Goal: Check status: Check status

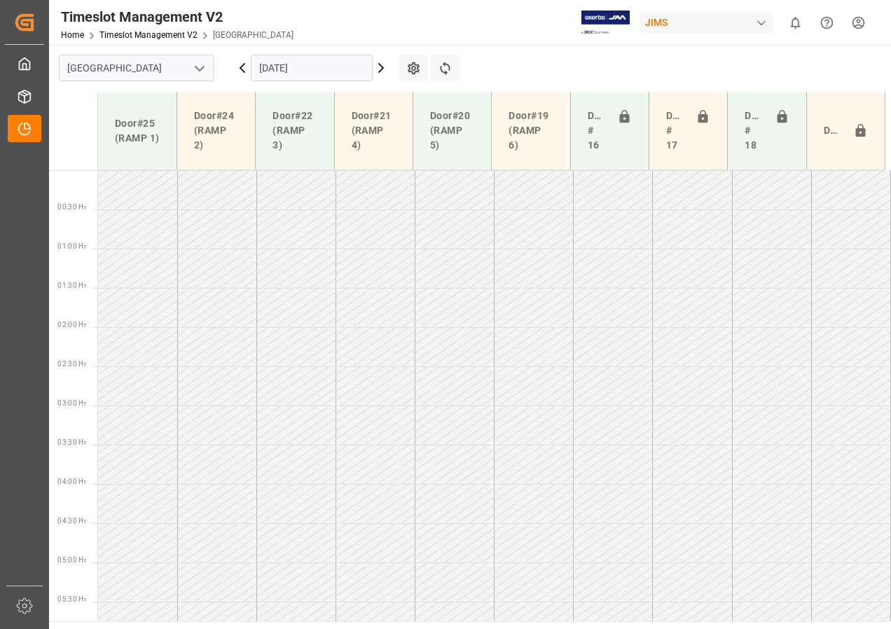
scroll to position [211, 0]
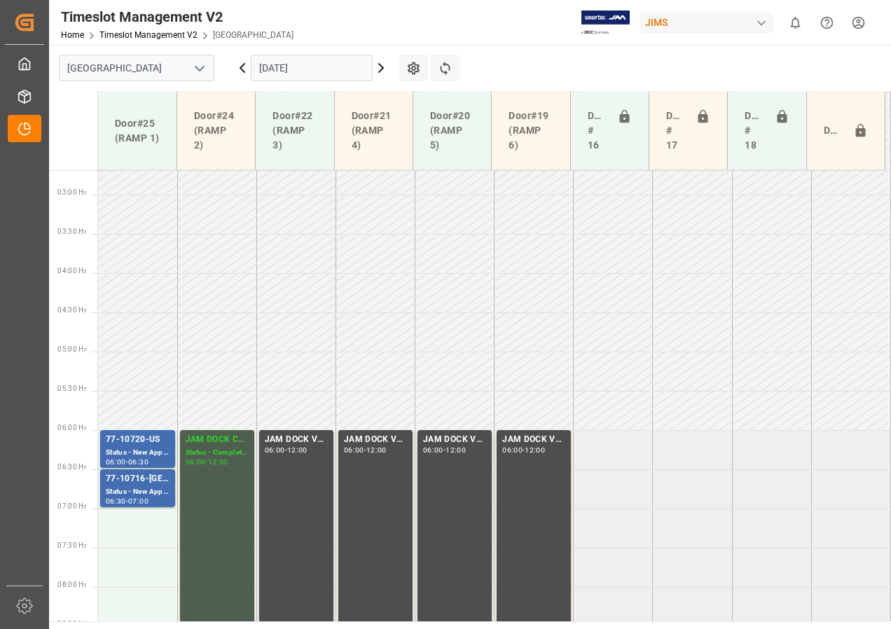
click at [244, 69] on icon at bounding box center [242, 68] width 17 height 17
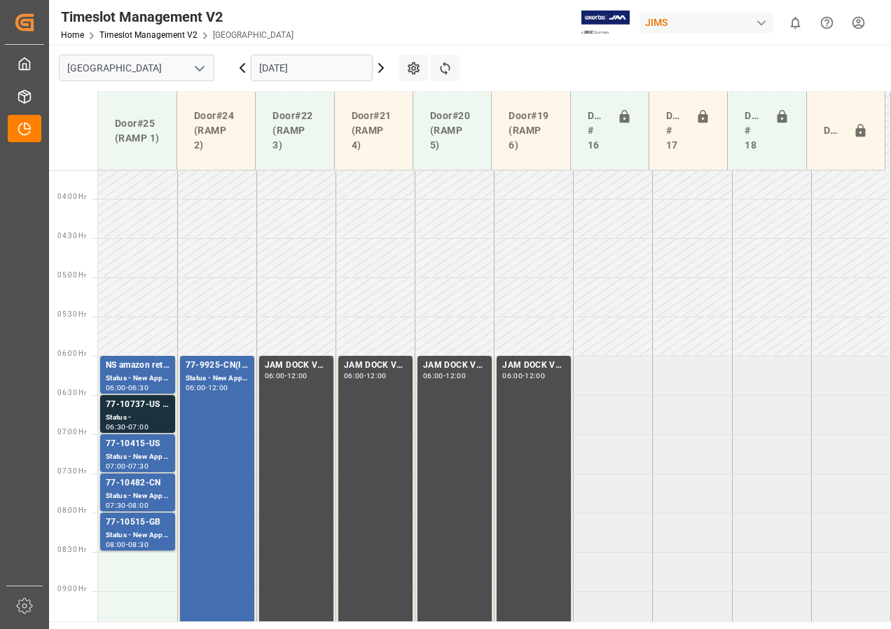
scroll to position [453, 0]
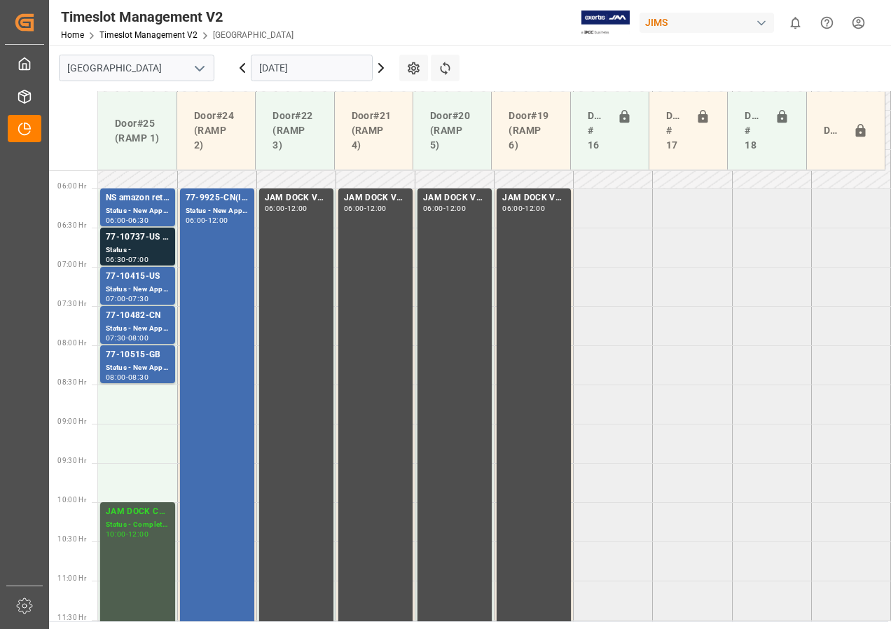
click at [238, 69] on icon at bounding box center [242, 68] width 17 height 17
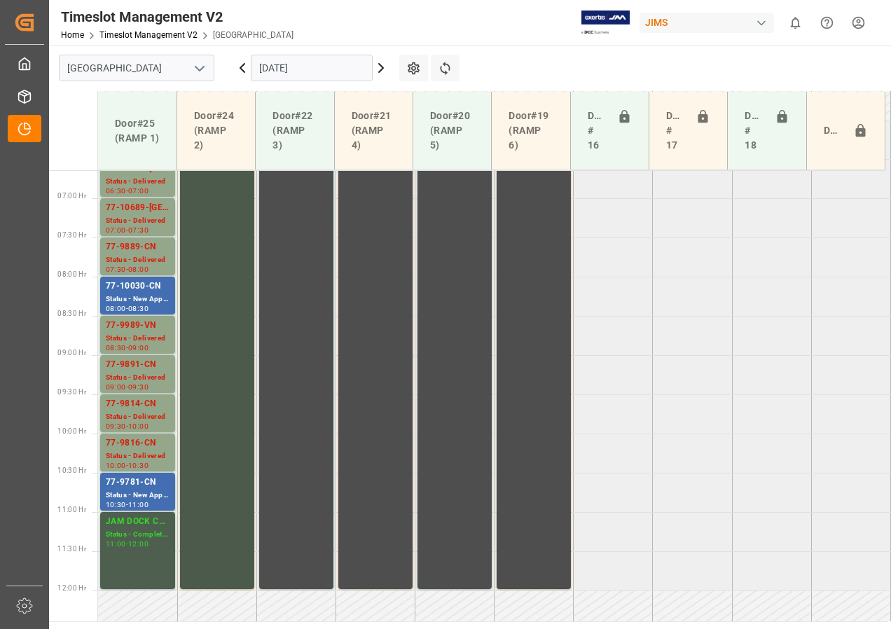
scroll to position [393, 0]
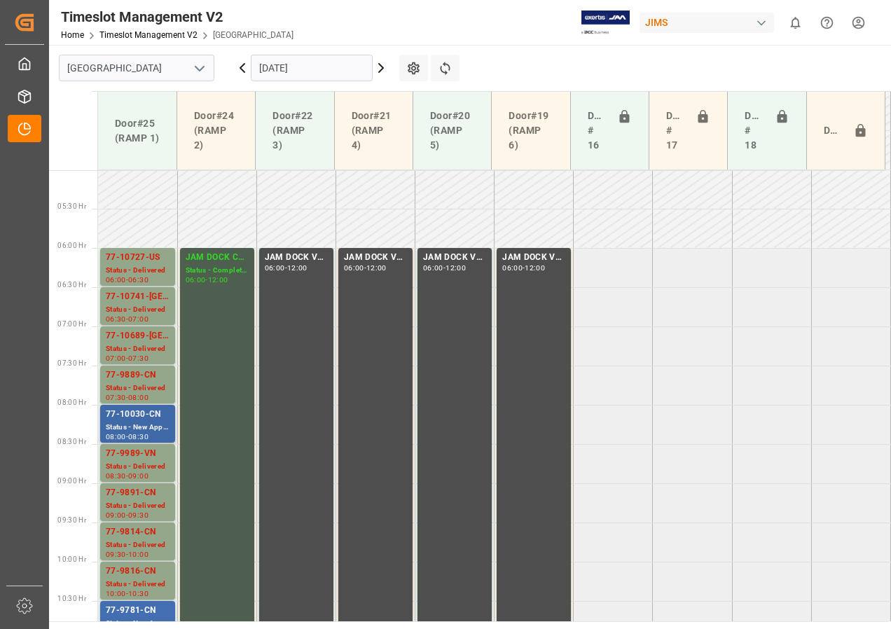
click at [139, 425] on div "Status - New Appointment" at bounding box center [138, 428] width 64 height 12
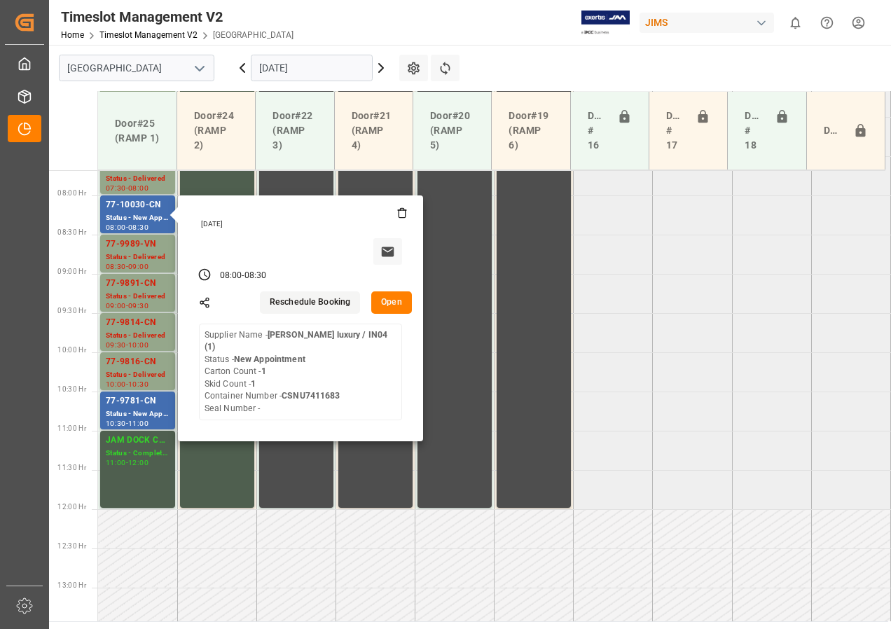
scroll to position [603, 0]
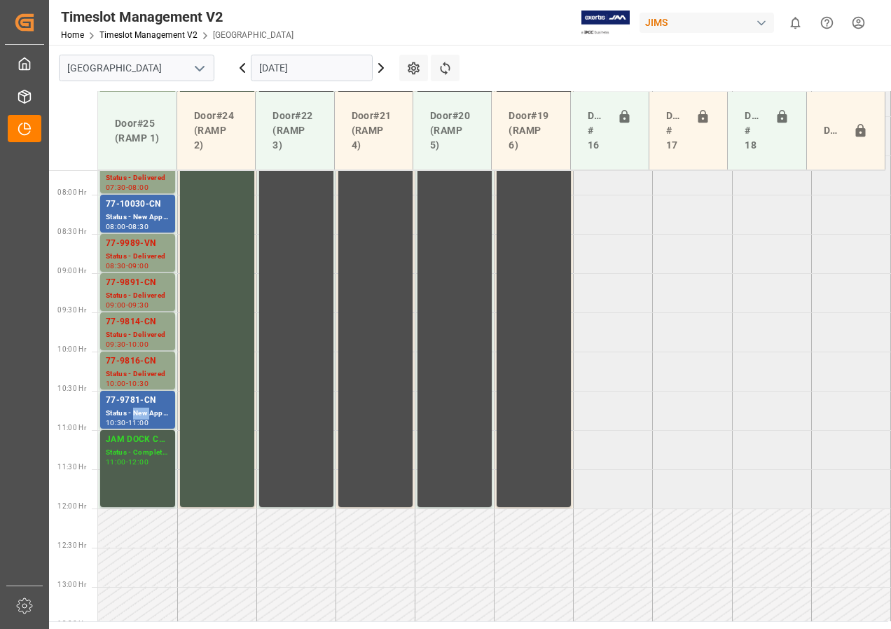
click at [142, 409] on div "Status - New Appointment" at bounding box center [138, 414] width 64 height 12
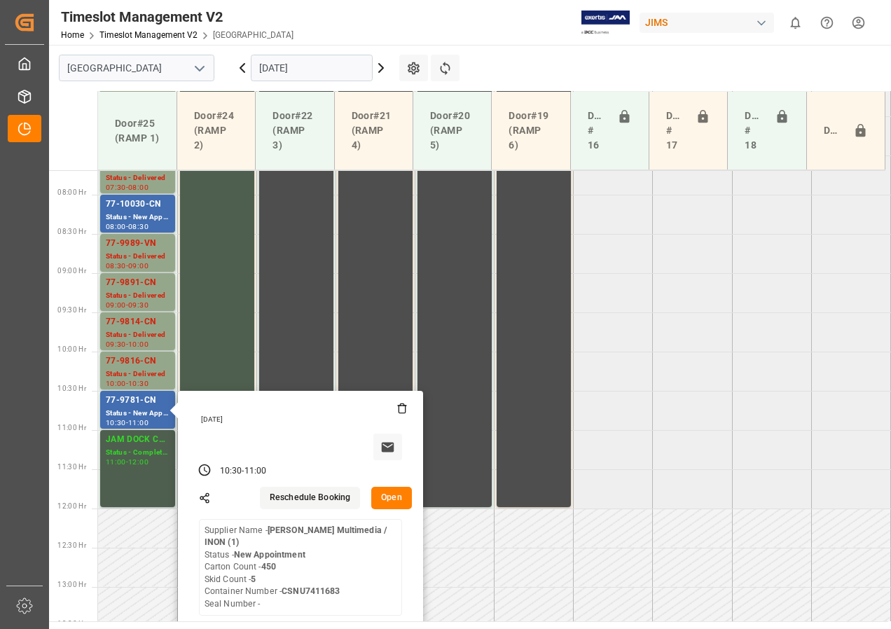
click at [380, 67] on icon at bounding box center [381, 68] width 17 height 17
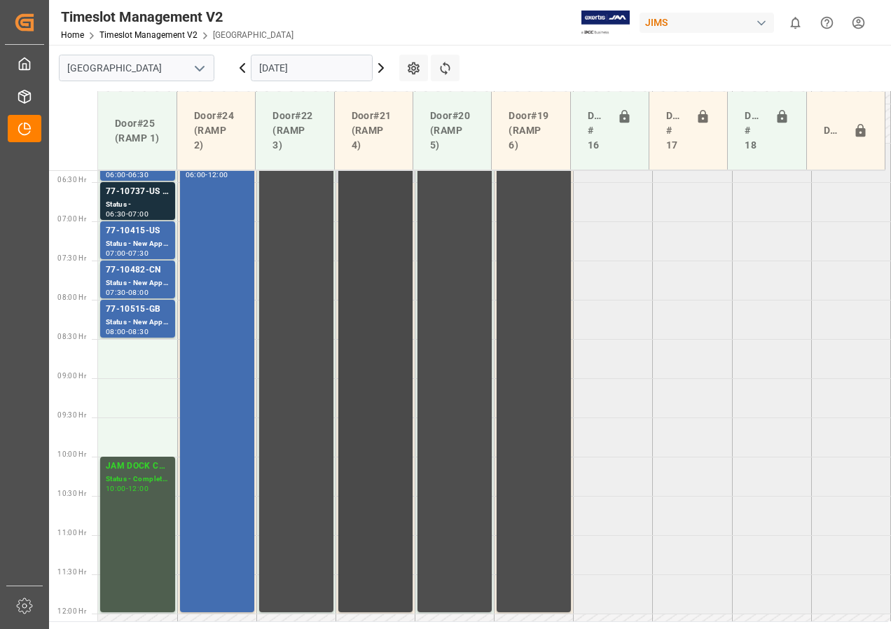
scroll to position [463, 0]
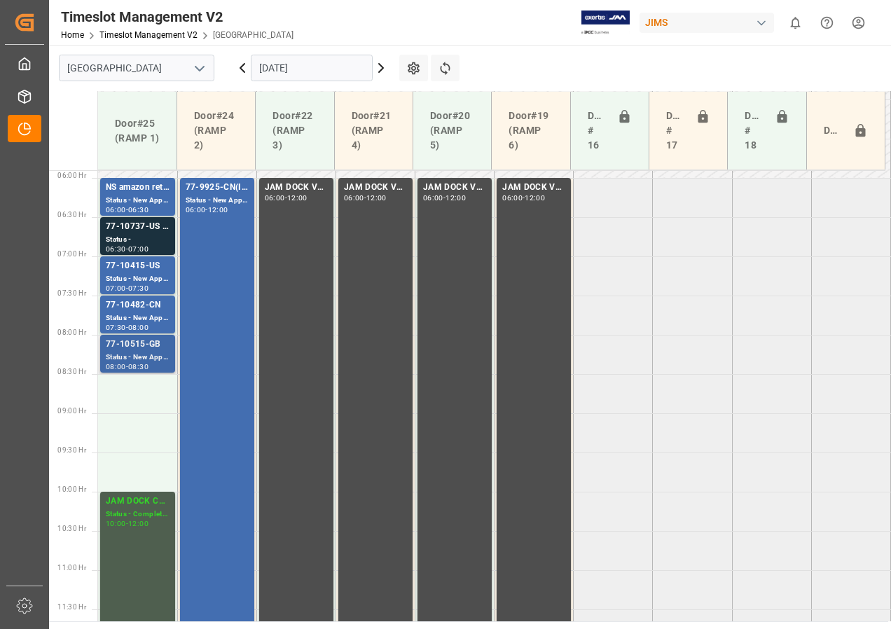
click at [139, 346] on div "77-10515-GB" at bounding box center [138, 345] width 64 height 14
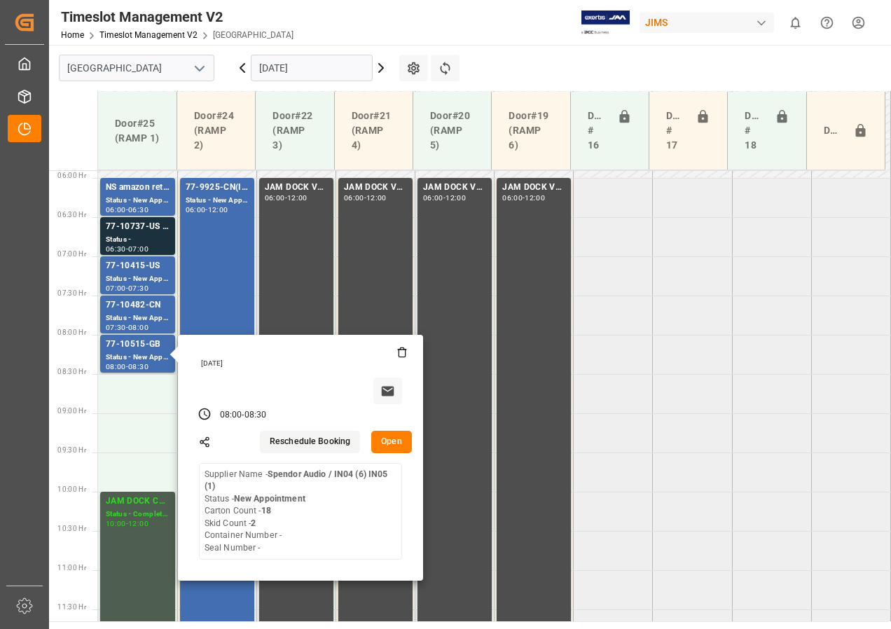
click at [376, 63] on icon at bounding box center [381, 68] width 17 height 17
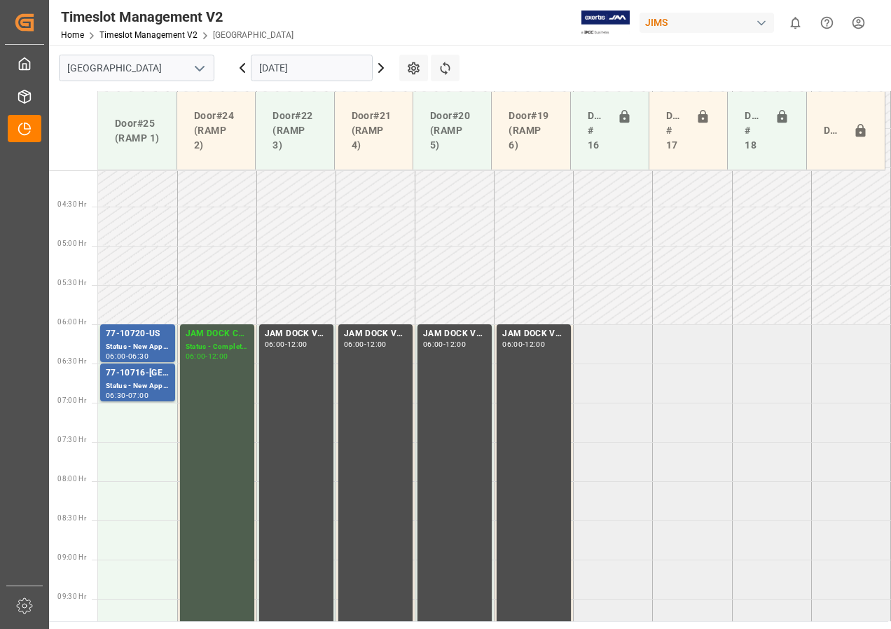
scroll to position [180, 0]
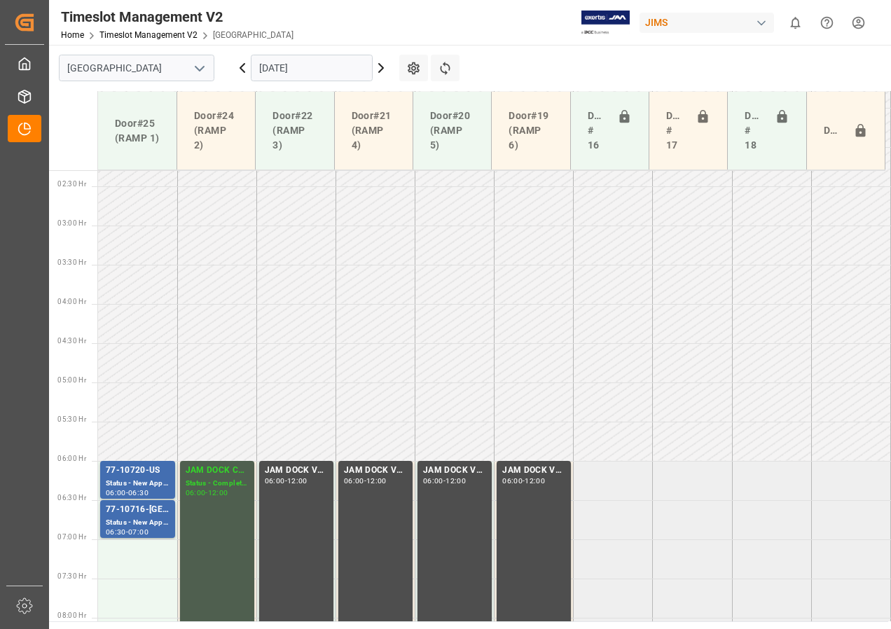
click at [377, 69] on icon at bounding box center [381, 68] width 17 height 17
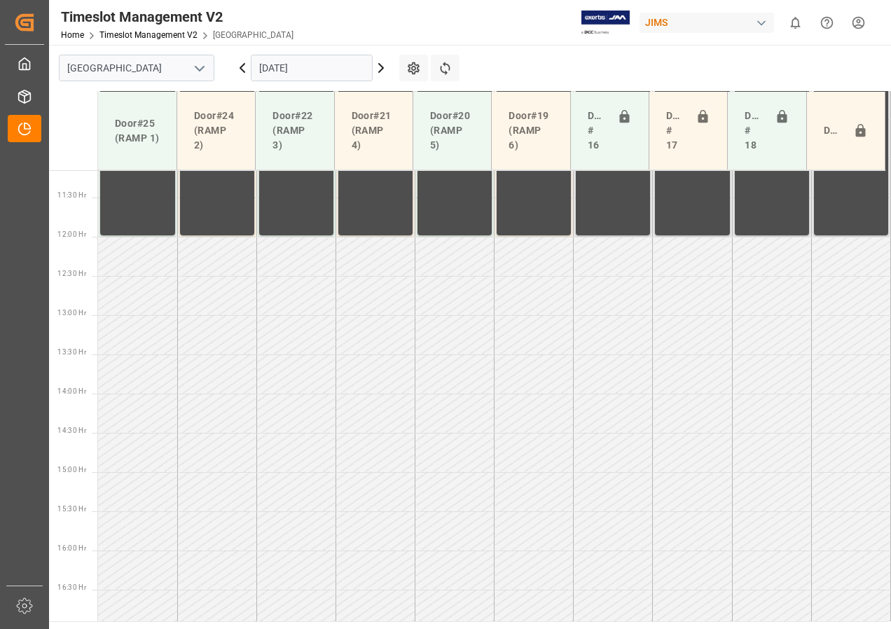
scroll to position [884, 0]
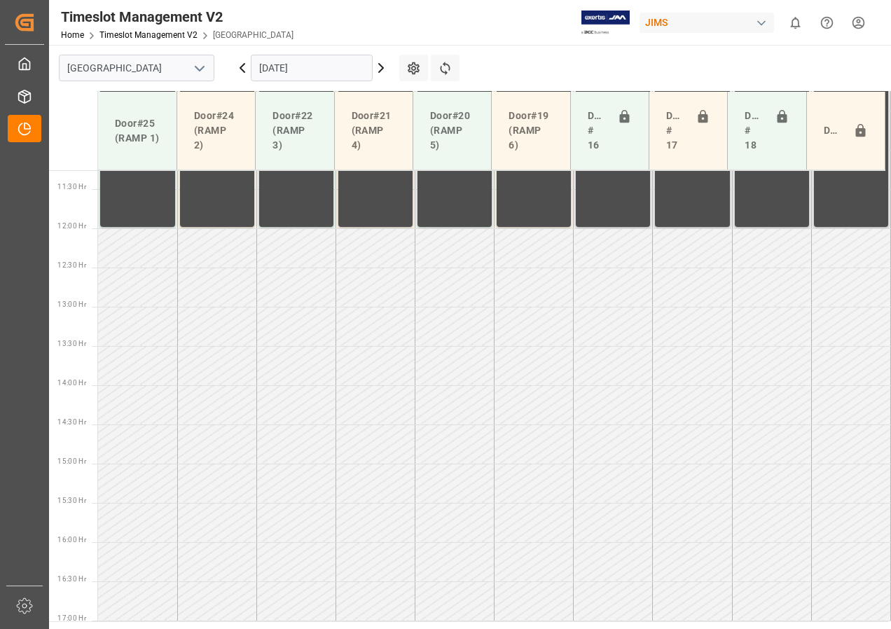
click at [243, 67] on icon at bounding box center [242, 68] width 17 height 17
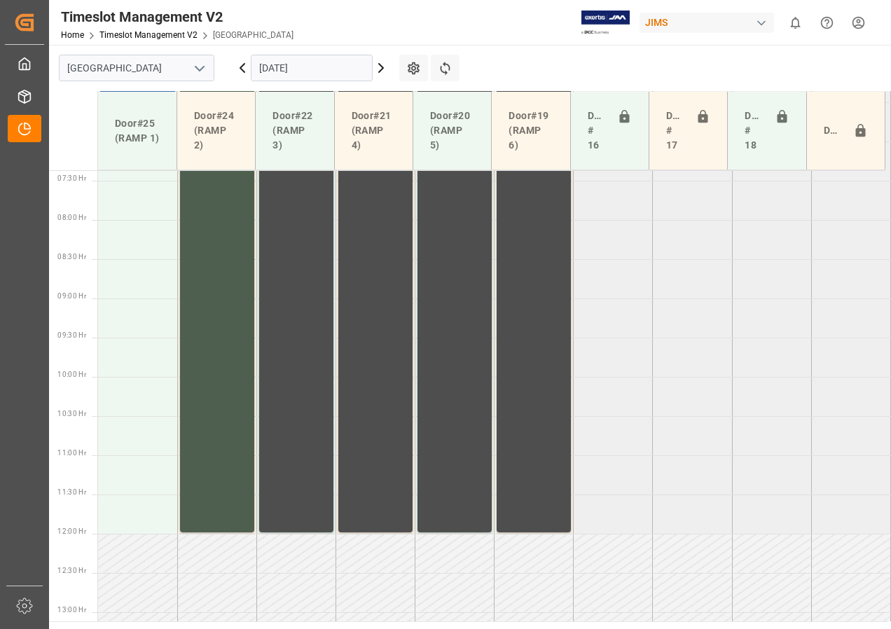
scroll to position [802, 0]
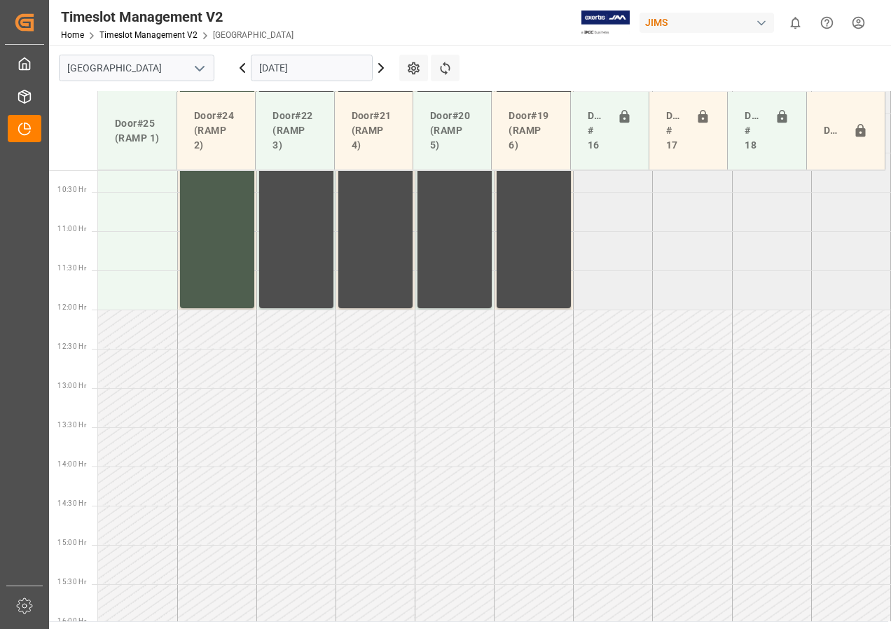
click at [240, 67] on icon at bounding box center [242, 68] width 17 height 17
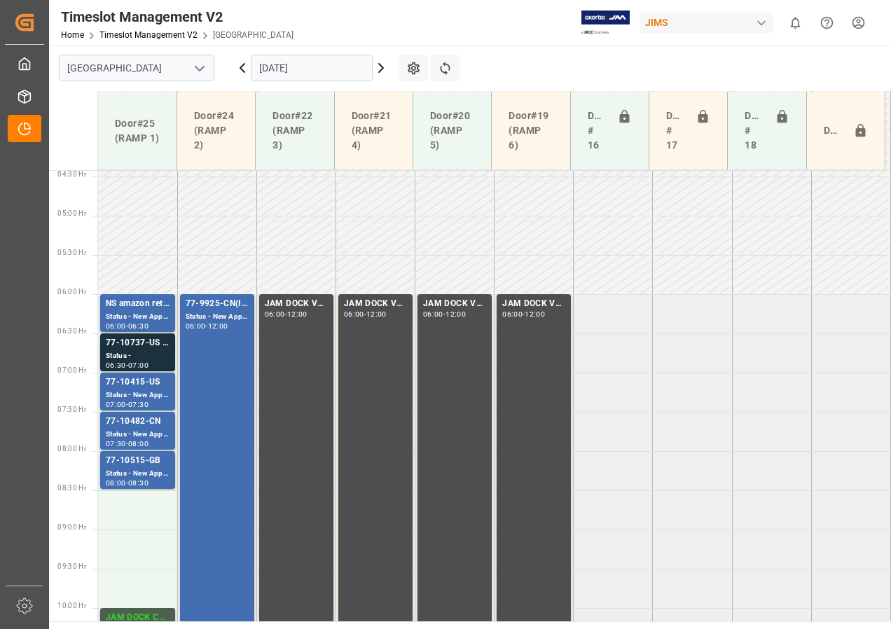
scroll to position [288, 0]
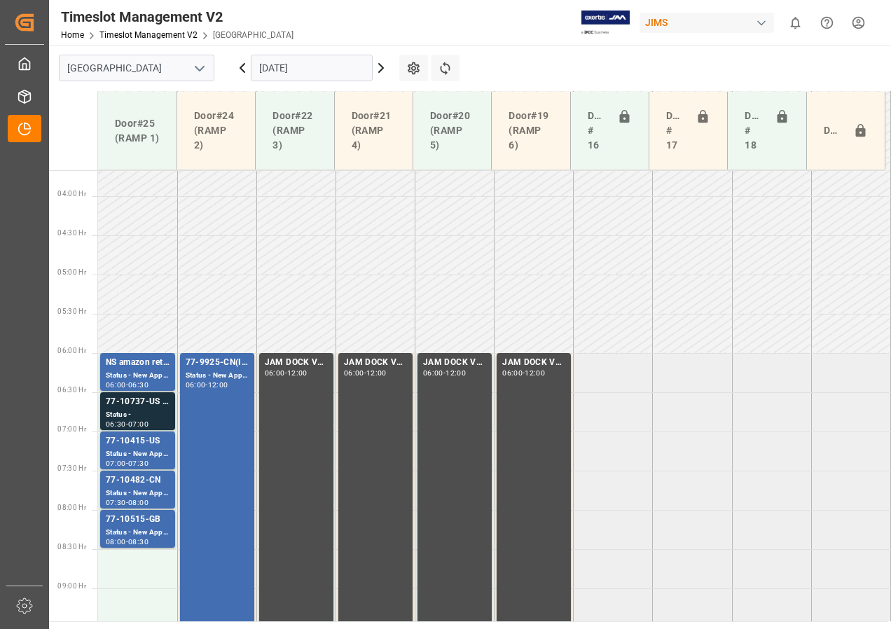
click at [241, 65] on icon at bounding box center [242, 68] width 17 height 17
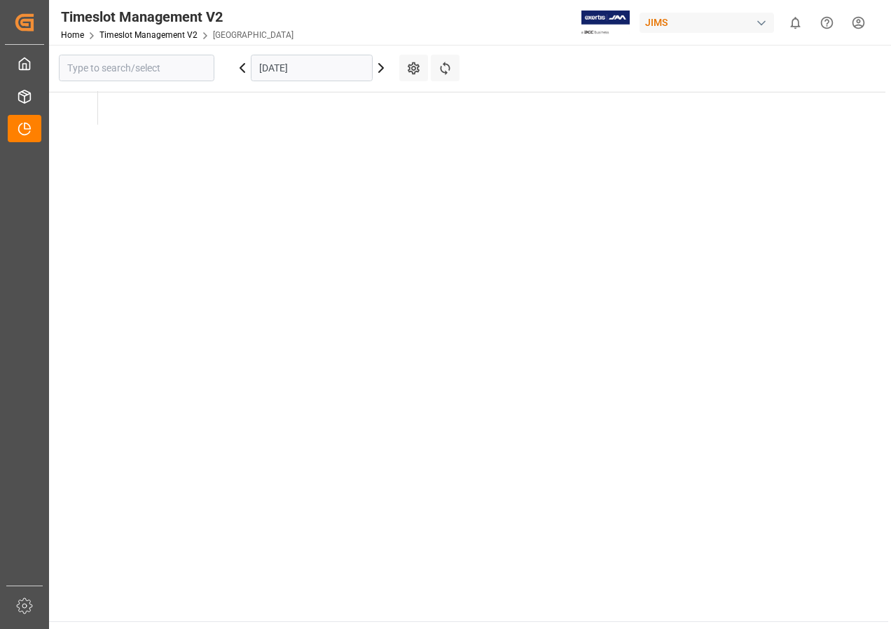
type input "[GEOGRAPHIC_DATA]"
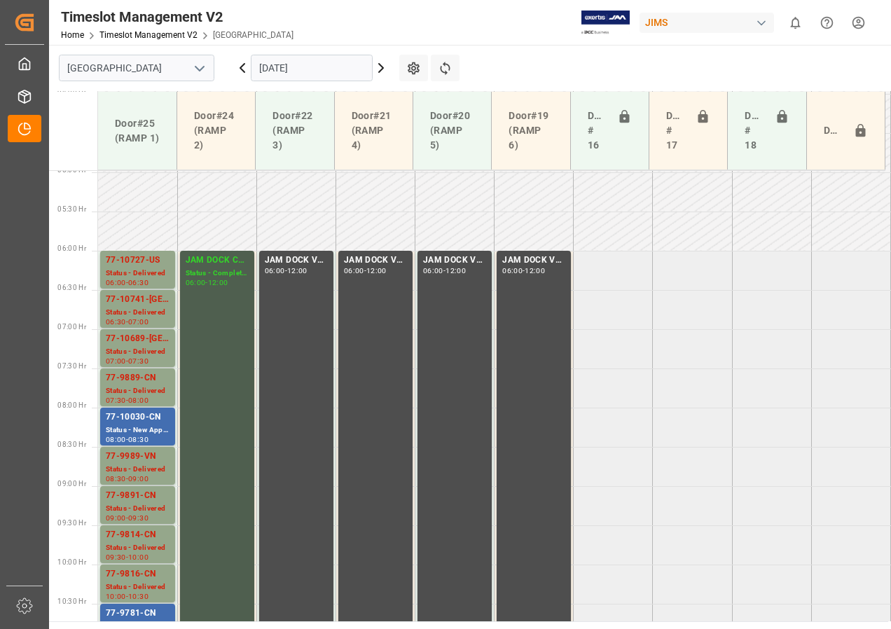
scroll to position [460, 0]
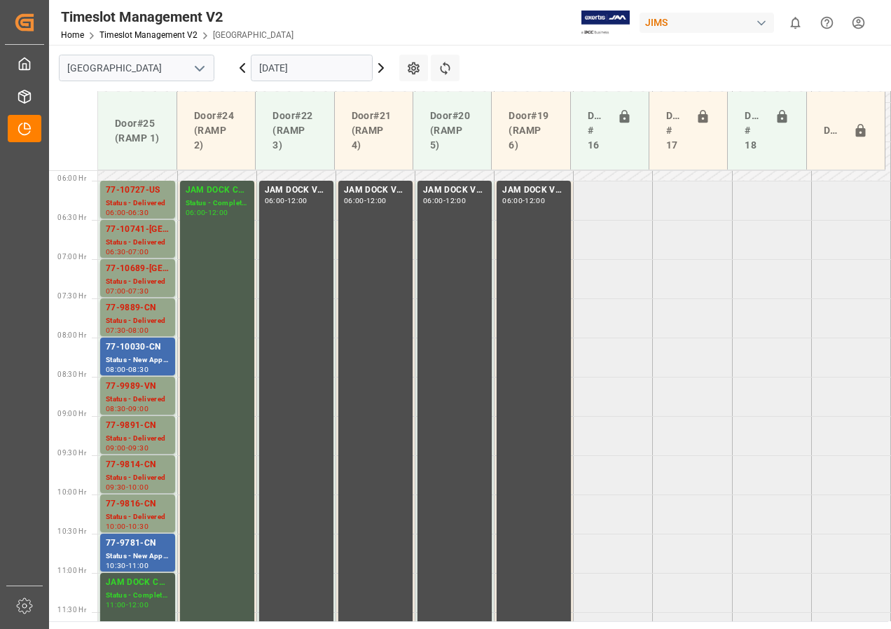
click at [239, 65] on icon at bounding box center [242, 68] width 17 height 17
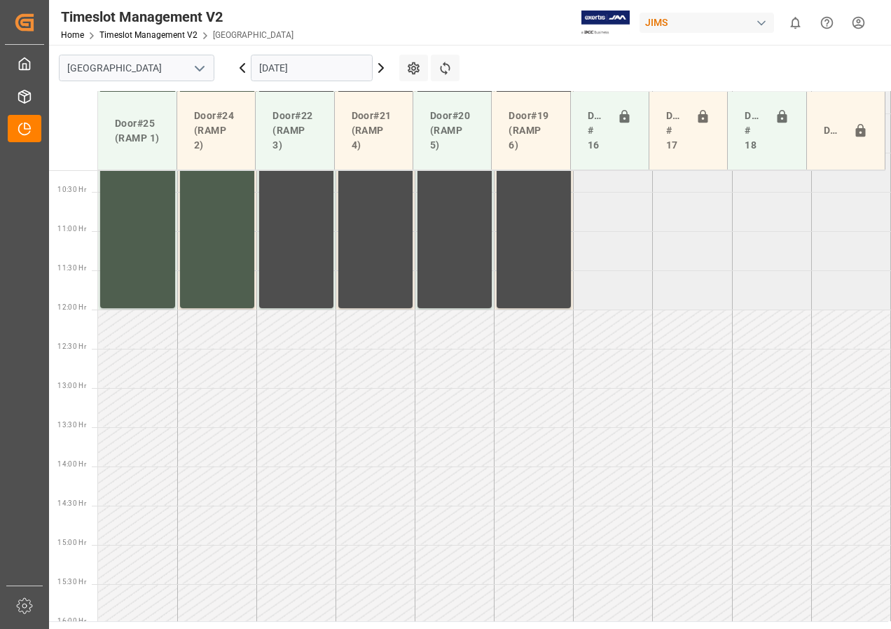
scroll to position [884, 0]
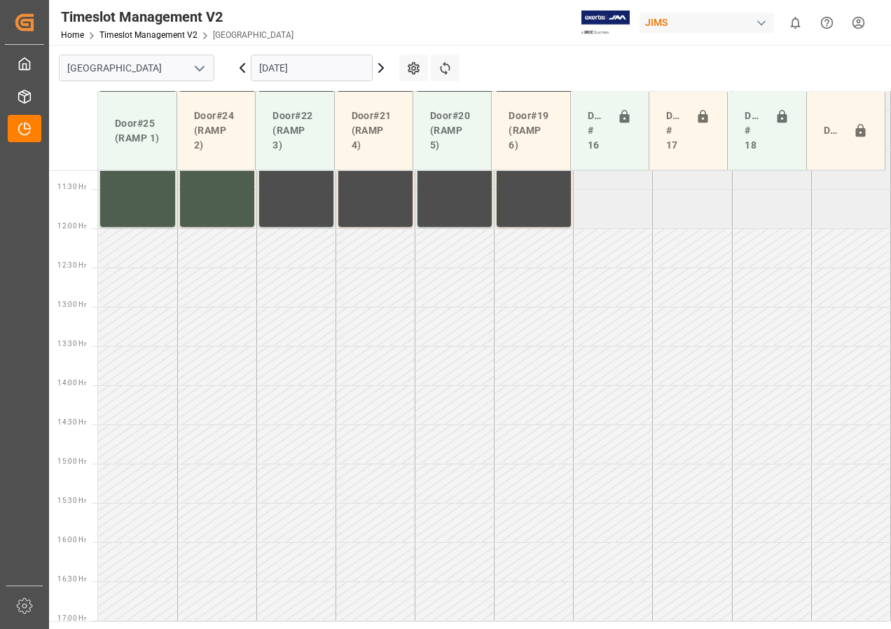
click at [376, 68] on icon at bounding box center [381, 68] width 17 height 17
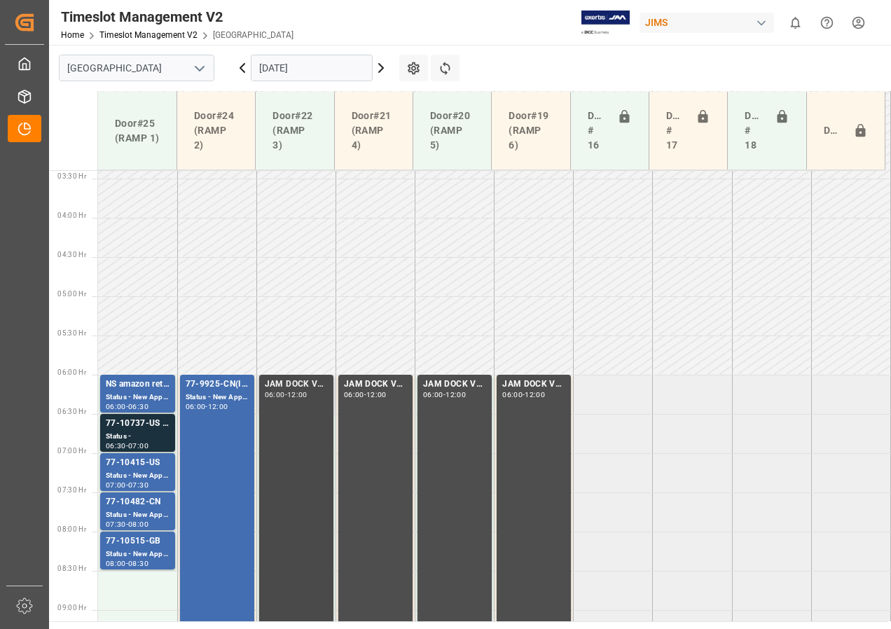
scroll to position [374, 0]
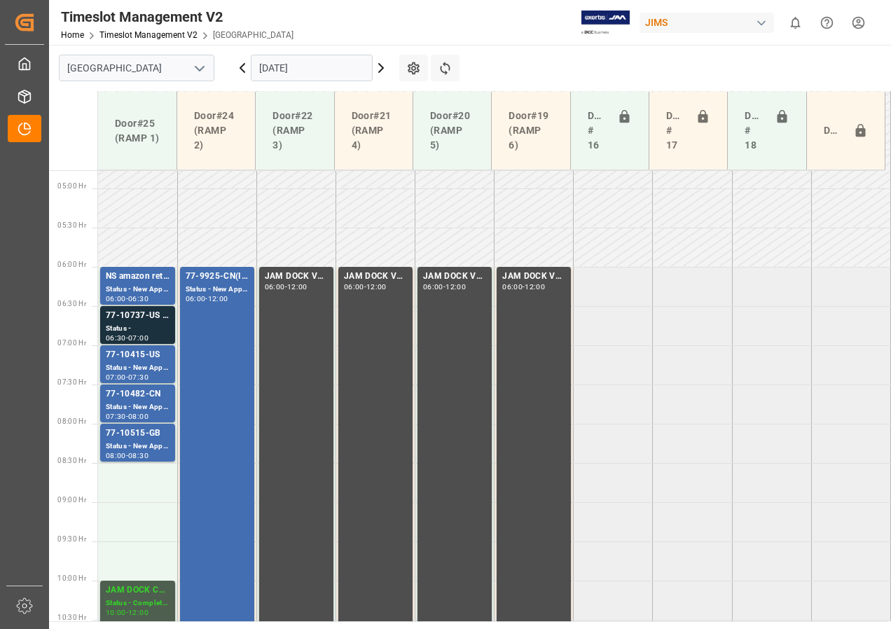
click at [381, 67] on icon at bounding box center [381, 68] width 17 height 17
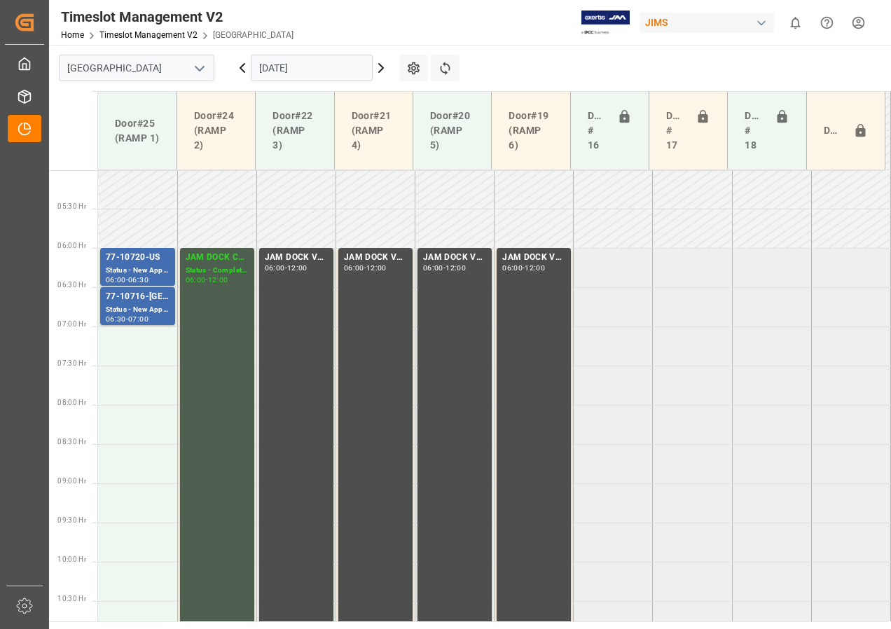
scroll to position [463, 0]
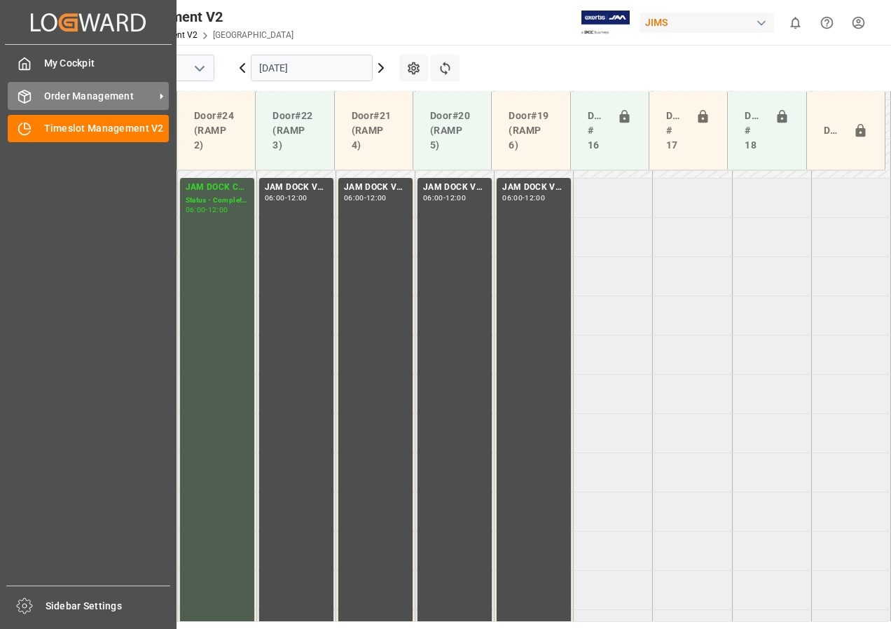
click at [68, 96] on span "Order Management" at bounding box center [99, 96] width 111 height 15
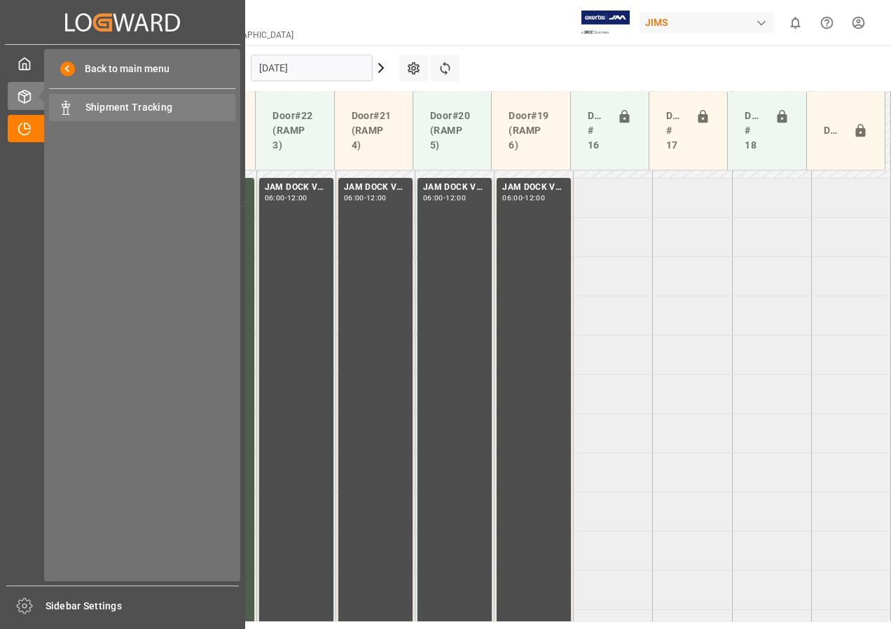
click at [108, 107] on span "Shipment Tracking" at bounding box center [161, 107] width 151 height 15
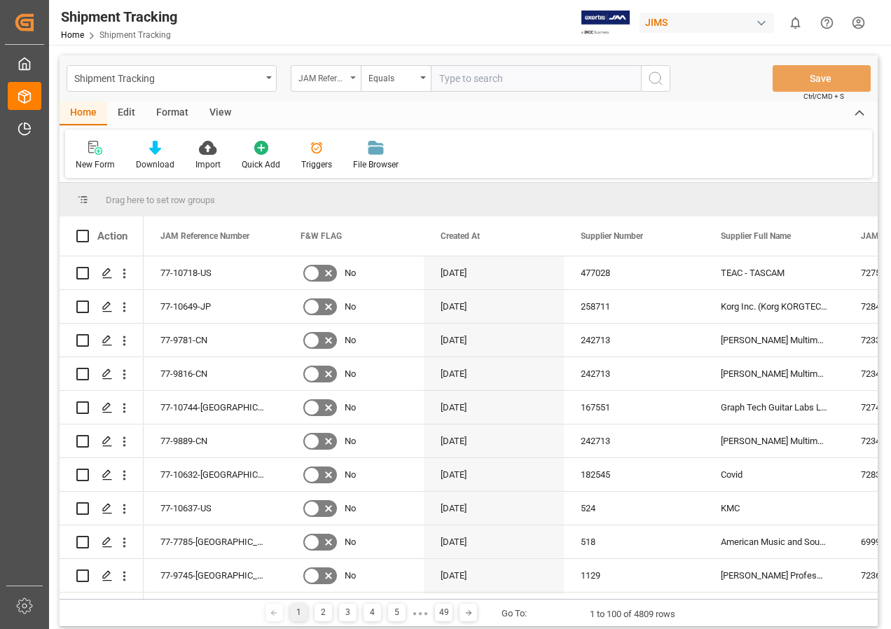
click at [352, 78] on icon "open menu" at bounding box center [353, 77] width 6 height 3
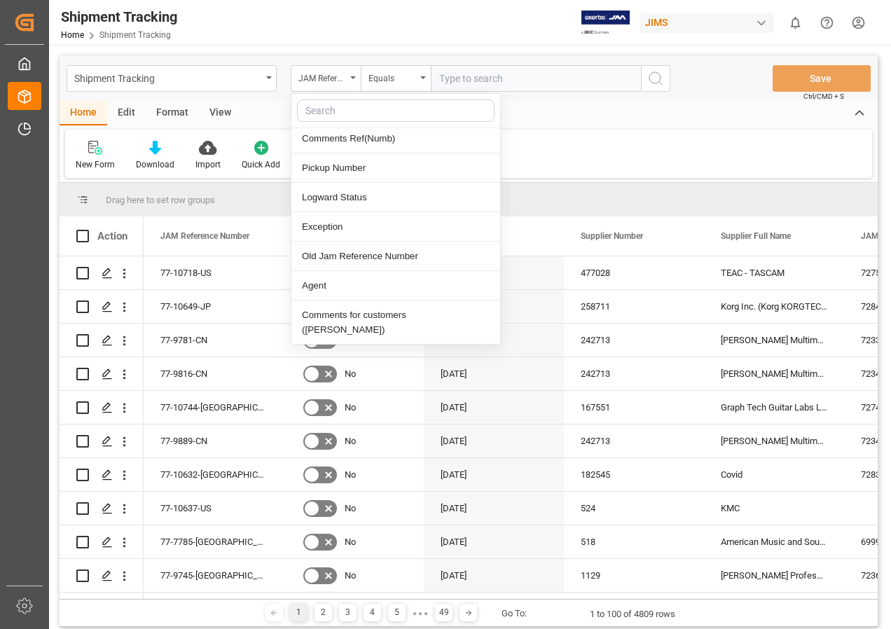
scroll to position [350, 0]
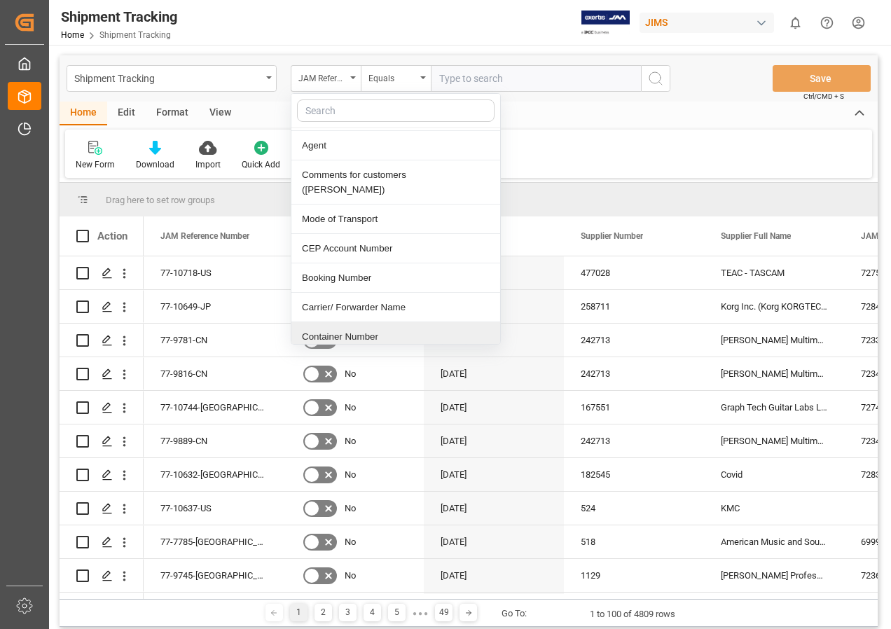
click at [347, 322] on div "Container Number" at bounding box center [396, 336] width 209 height 29
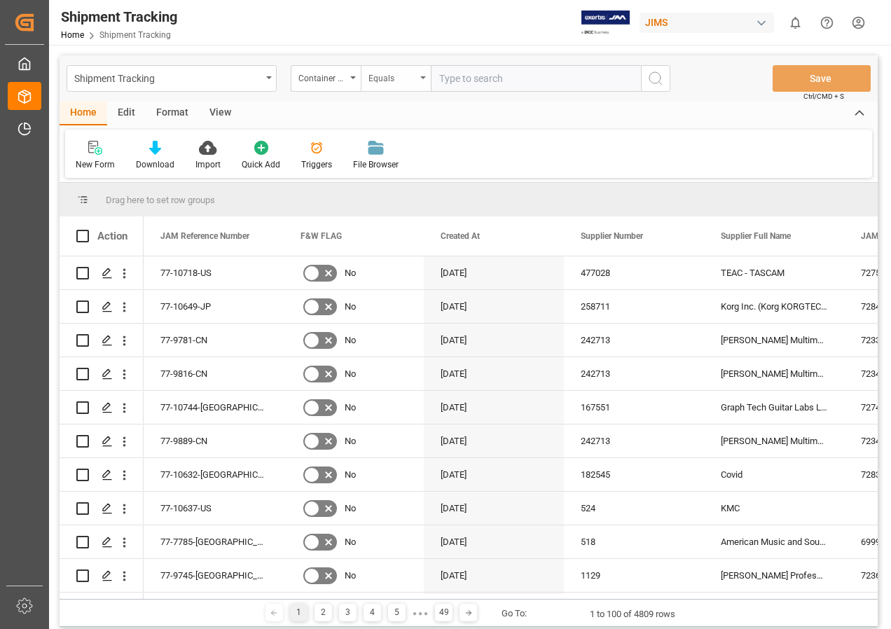
click at [421, 75] on div "Equals" at bounding box center [396, 78] width 70 height 27
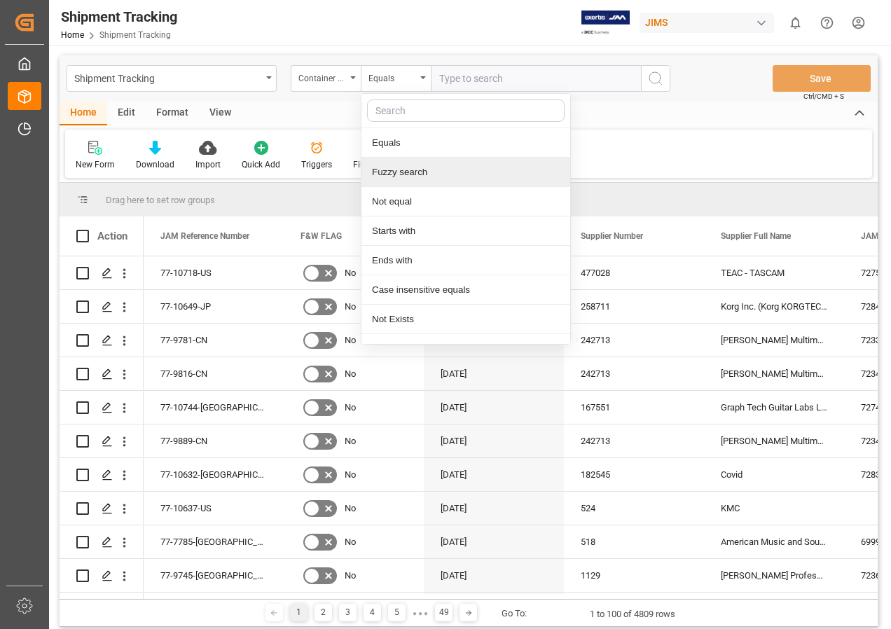
click at [400, 172] on div "Fuzzy search" at bounding box center [466, 172] width 209 height 29
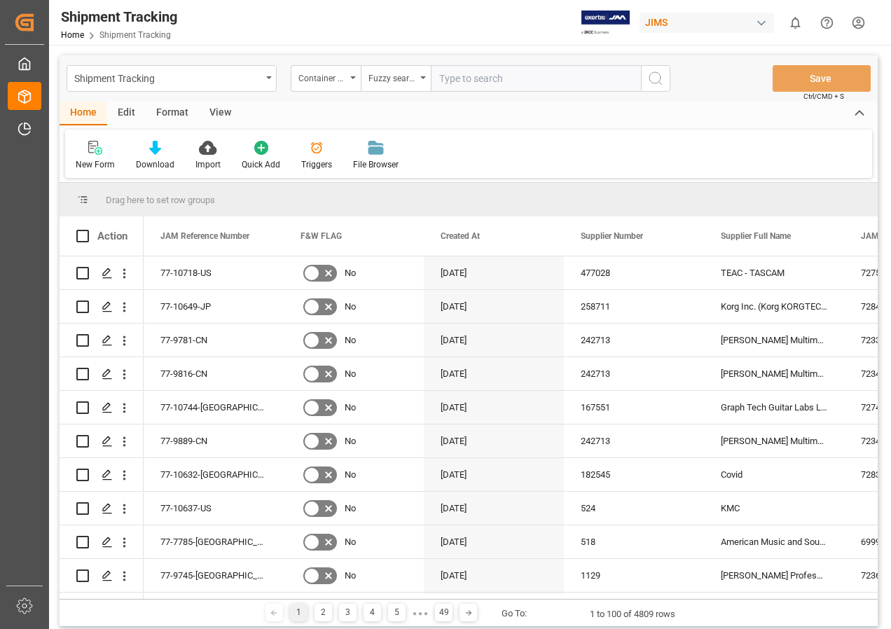
click at [457, 78] on input "text" at bounding box center [536, 78] width 210 height 27
paste input "CAAU6906671"
type input "CAAU6906671"
click at [655, 76] on icon "search button" at bounding box center [656, 78] width 17 height 17
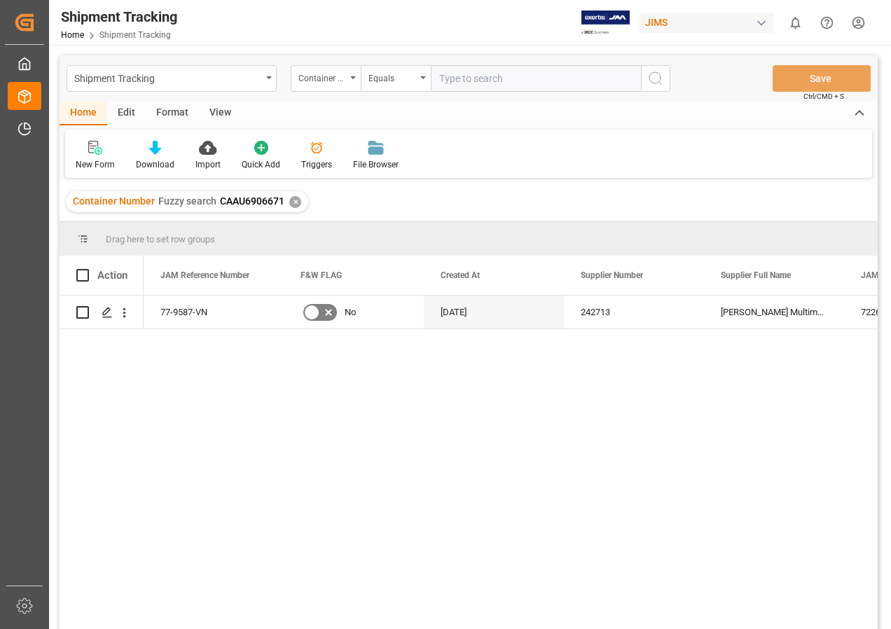
click at [213, 114] on div "View" at bounding box center [220, 114] width 43 height 24
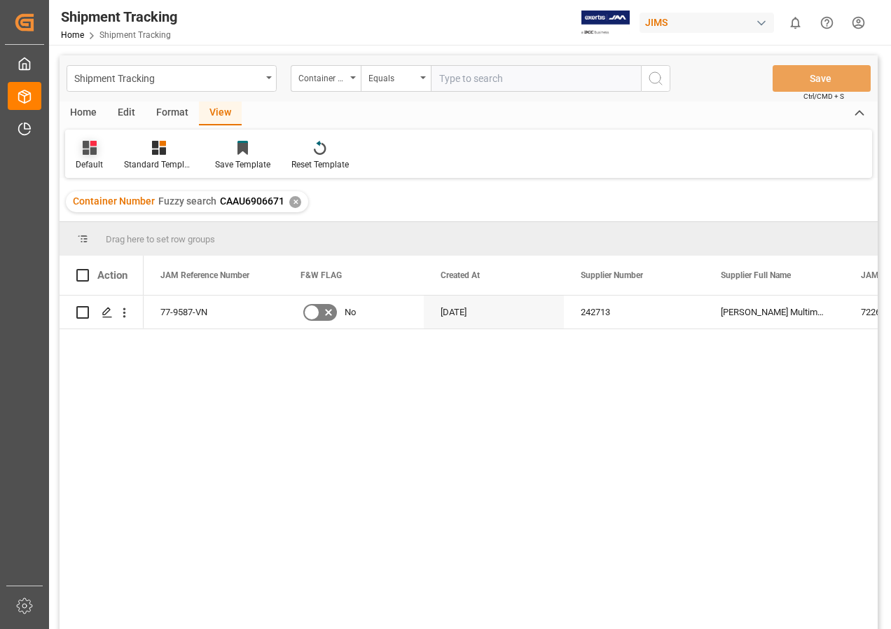
click at [86, 147] on icon at bounding box center [90, 148] width 14 height 14
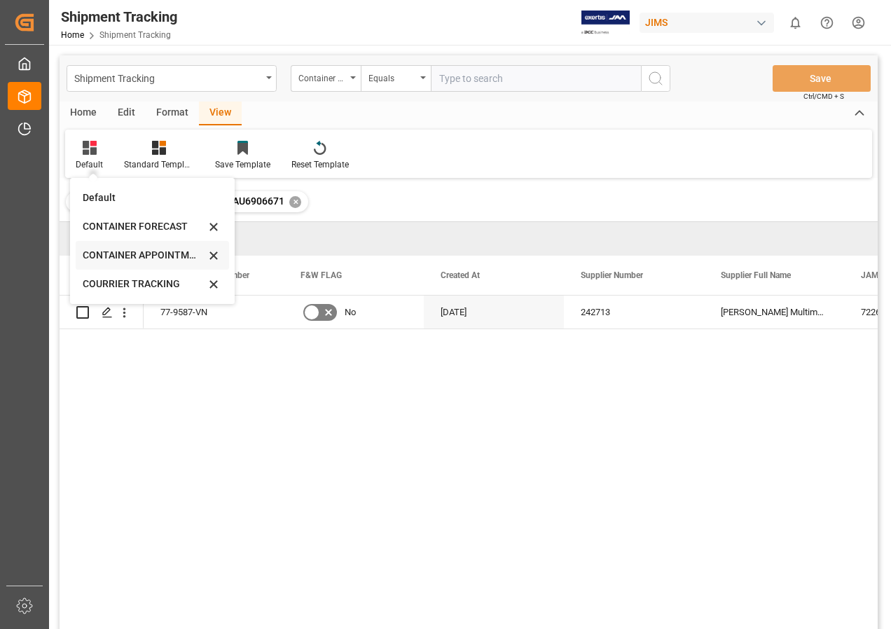
click at [127, 253] on div "CONTAINER APPOINTMENT" at bounding box center [144, 255] width 123 height 15
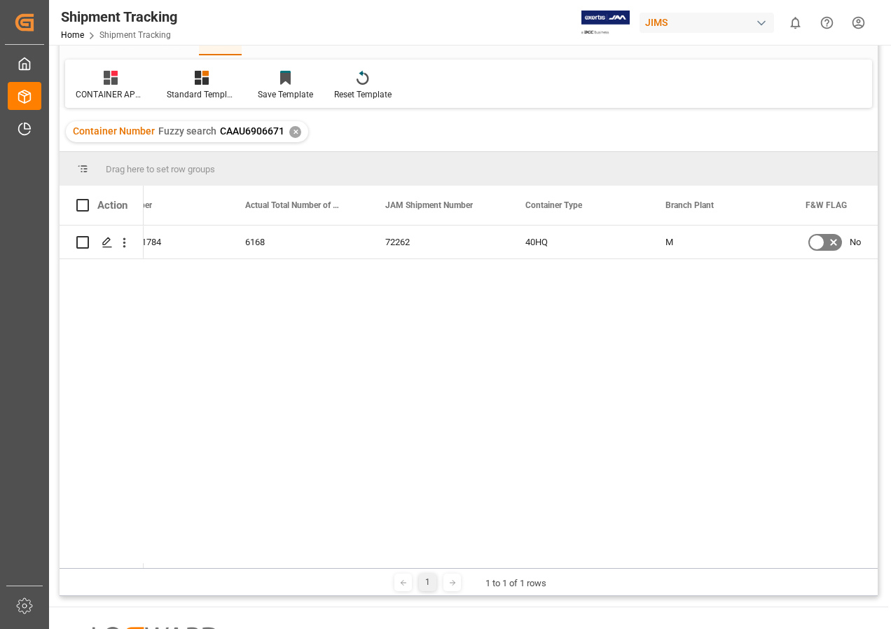
click at [296, 131] on div "✕" at bounding box center [295, 132] width 12 height 12
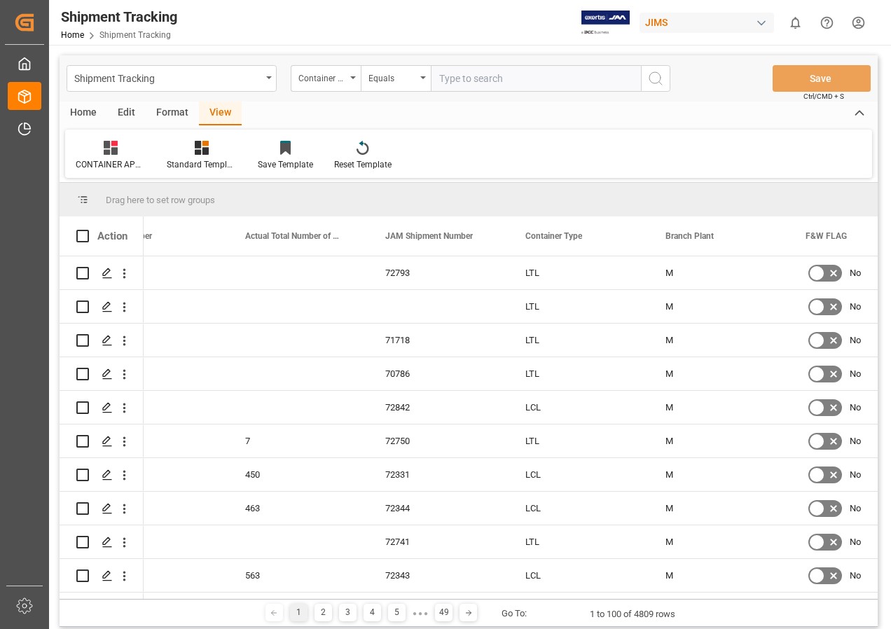
click at [449, 72] on input "text" at bounding box center [536, 78] width 210 height 27
paste input "EGSU3774521"
type input "EGSU3774521"
click at [653, 79] on icon "search button" at bounding box center [656, 78] width 17 height 17
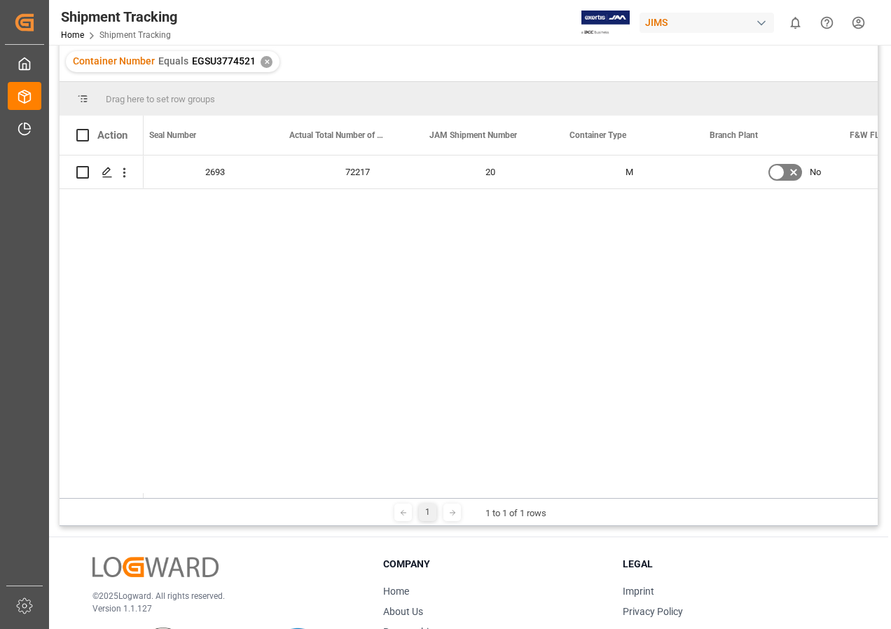
scroll to position [0, 602]
click at [261, 62] on div "✕" at bounding box center [267, 62] width 12 height 12
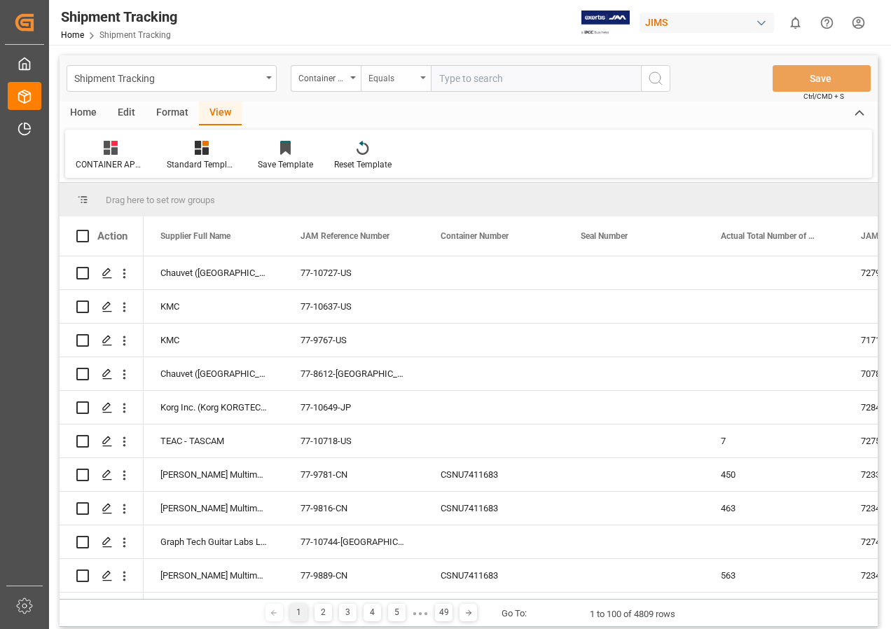
click at [425, 78] on icon "open menu" at bounding box center [424, 77] width 6 height 3
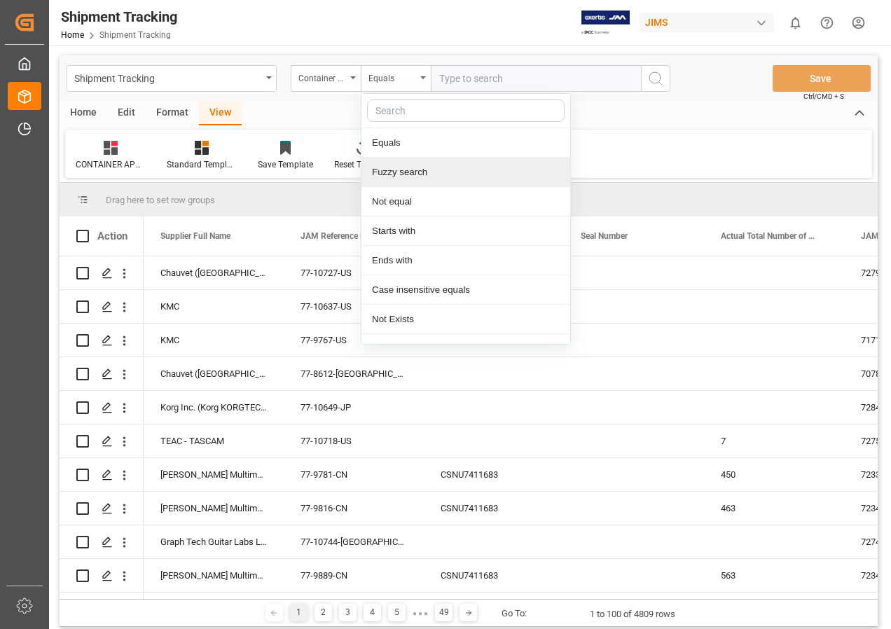
click at [397, 170] on div "Fuzzy search" at bounding box center [466, 172] width 209 height 29
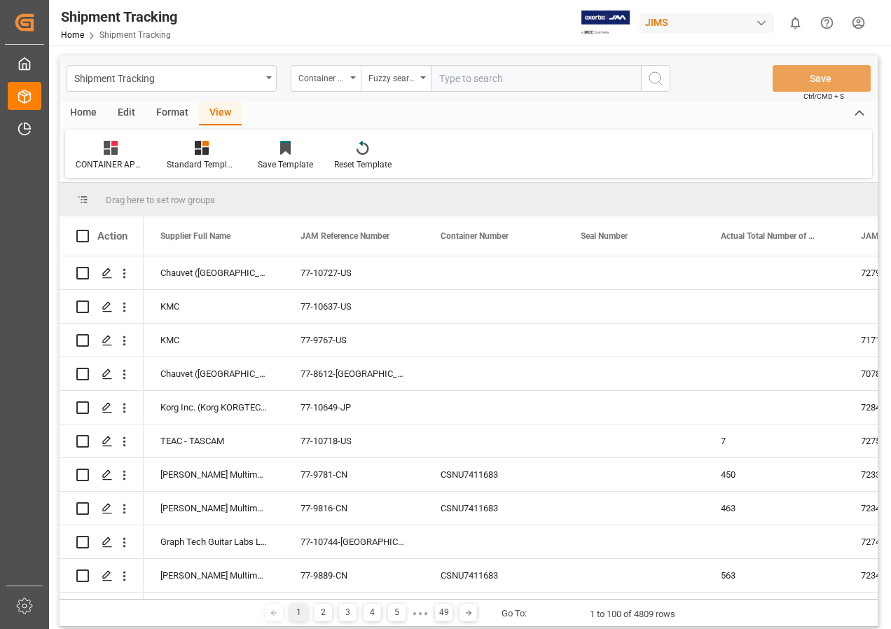
click at [469, 74] on input "text" at bounding box center [536, 78] width 210 height 27
paste input "EGHU9112112"
type input "EGHU9112112"
click at [657, 77] on icon "search button" at bounding box center [656, 78] width 17 height 17
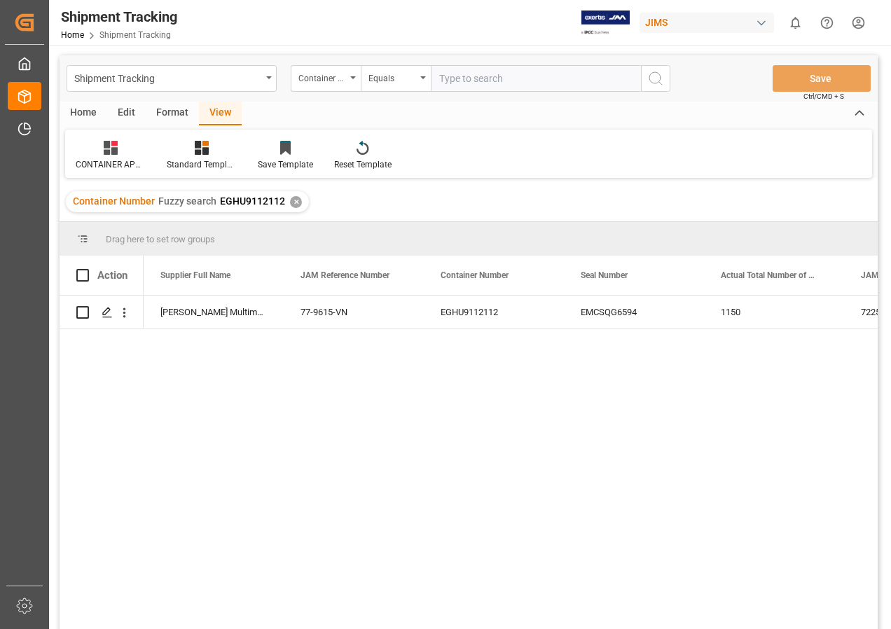
click at [224, 113] on div "View" at bounding box center [220, 114] width 43 height 24
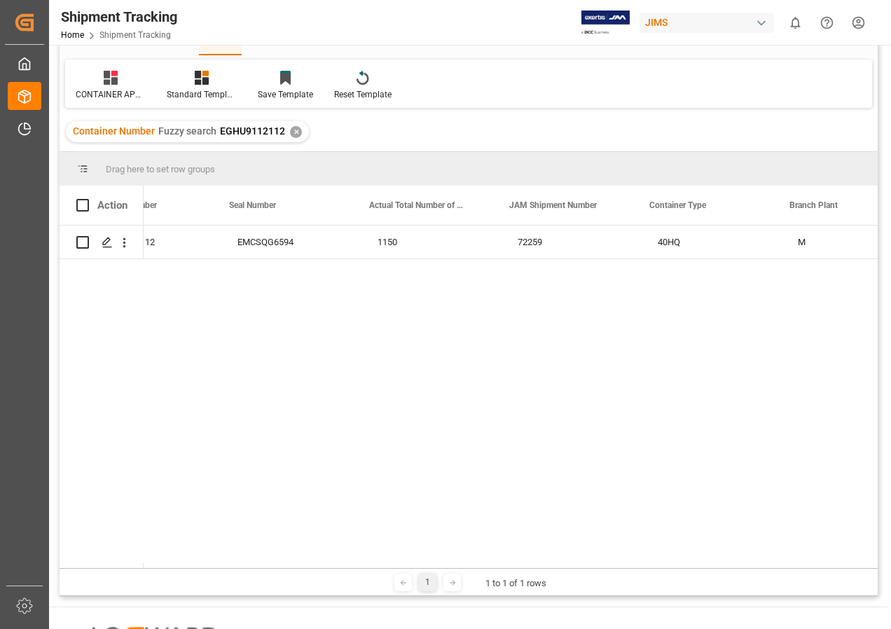
scroll to position [0, 352]
